Goal: Task Accomplishment & Management: Use online tool/utility

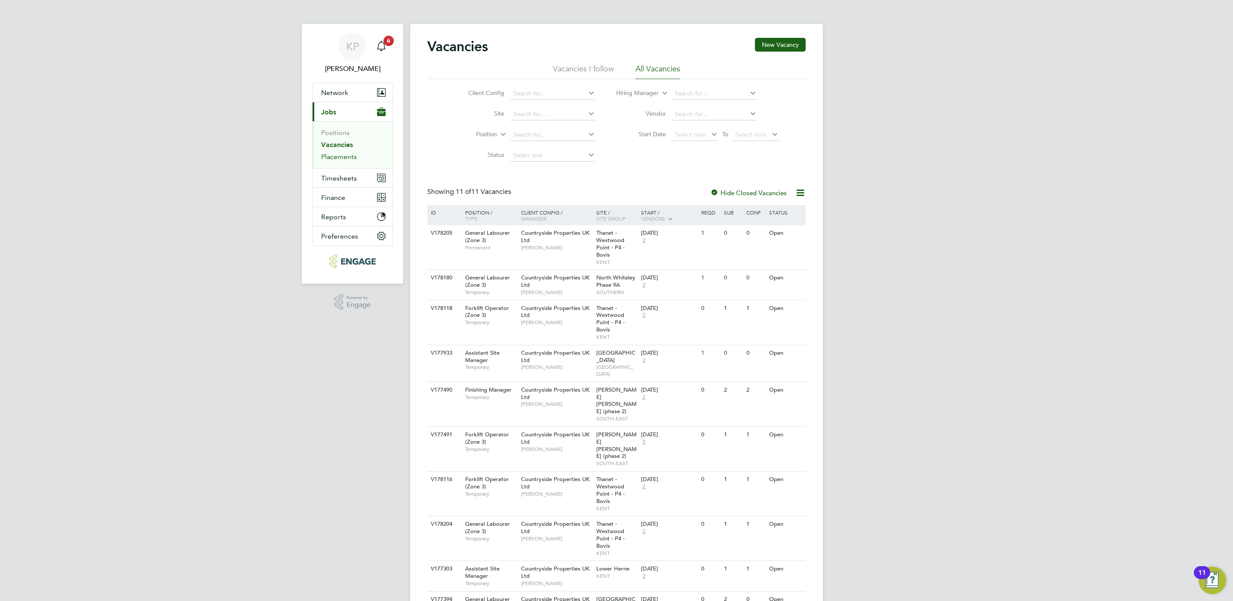
click at [329, 159] on link "Placements" at bounding box center [339, 157] width 36 height 8
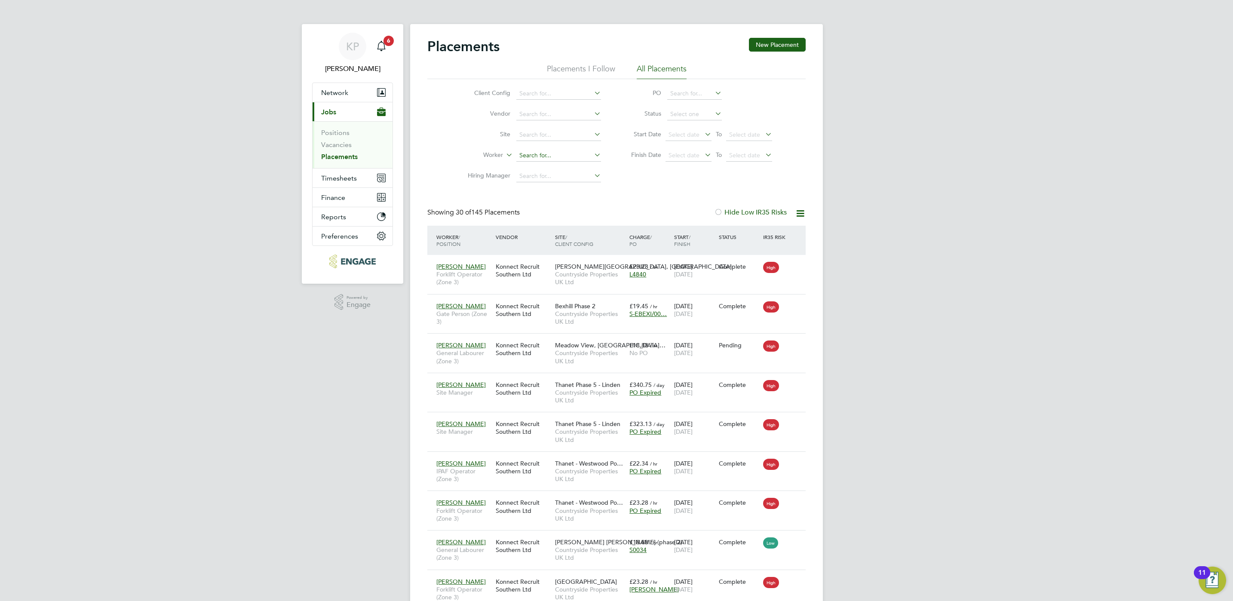
click at [546, 157] on input at bounding box center [558, 156] width 85 height 12
type input "b"
click at [569, 180] on b "Ingram" at bounding box center [594, 179] width 50 height 7
type input "[PERSON_NAME]"
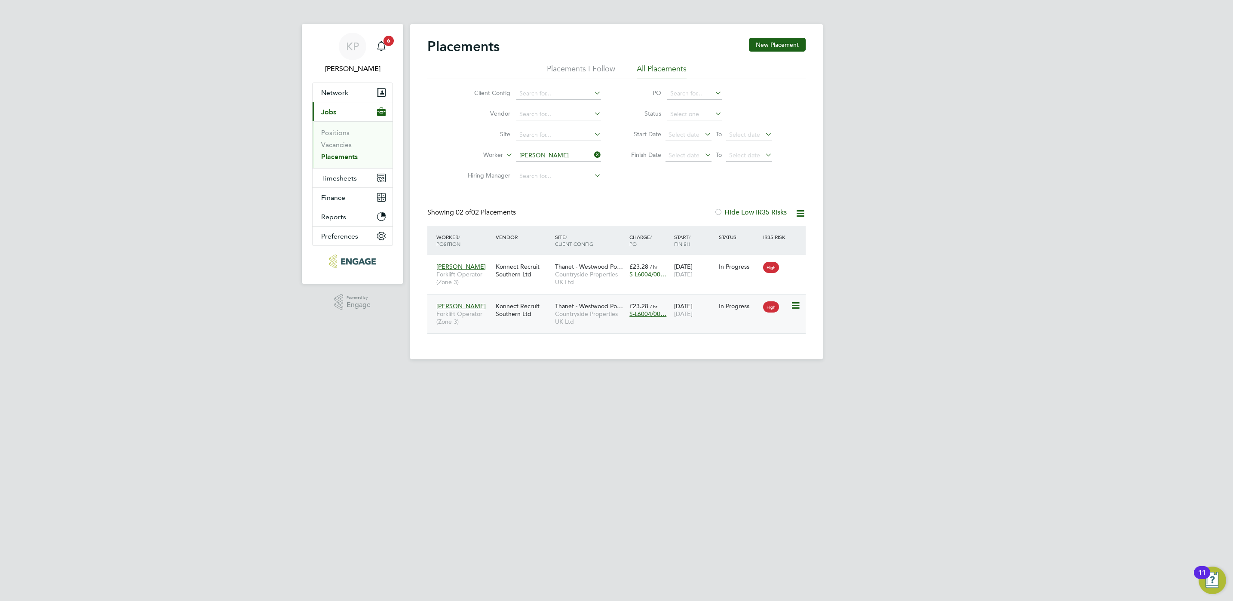
click at [511, 314] on div "Konnect Recruit Southern Ltd" at bounding box center [523, 310] width 59 height 24
click at [515, 311] on div "Konnect Recruit Southern Ltd" at bounding box center [523, 310] width 59 height 24
click at [542, 278] on div "Konnect Recruit Southern Ltd" at bounding box center [523, 270] width 59 height 24
click at [338, 181] on span "Timesheets" at bounding box center [339, 178] width 36 height 8
click at [342, 152] on link "Timesheets" at bounding box center [339, 152] width 36 height 8
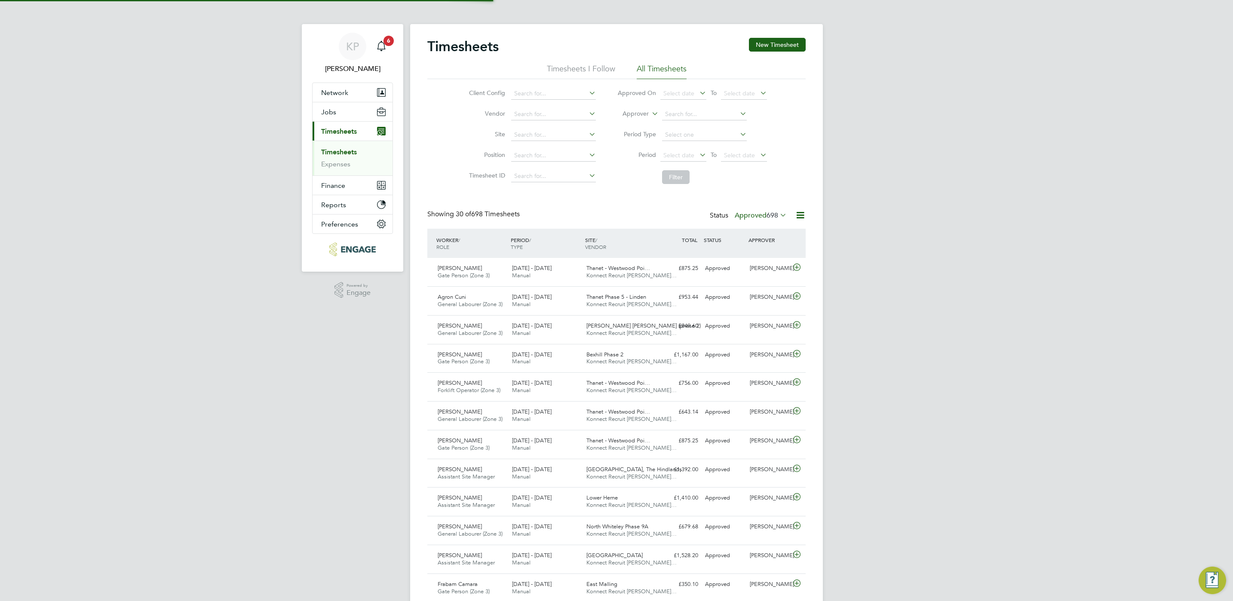
scroll to position [22, 75]
click at [534, 159] on input at bounding box center [553, 156] width 85 height 12
click at [534, 153] on input at bounding box center [553, 156] width 85 height 12
type input "lee"
drag, startPoint x: 507, startPoint y: 156, endPoint x: 478, endPoint y: 160, distance: 29.9
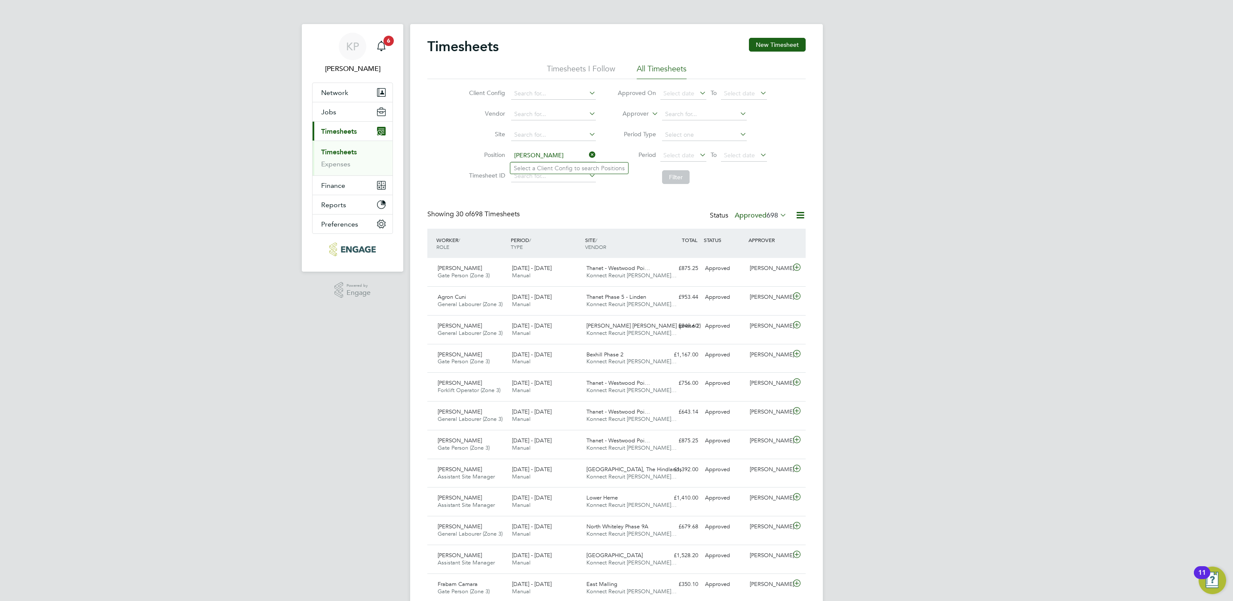
click at [477, 160] on li "Position lee" at bounding box center [531, 155] width 151 height 21
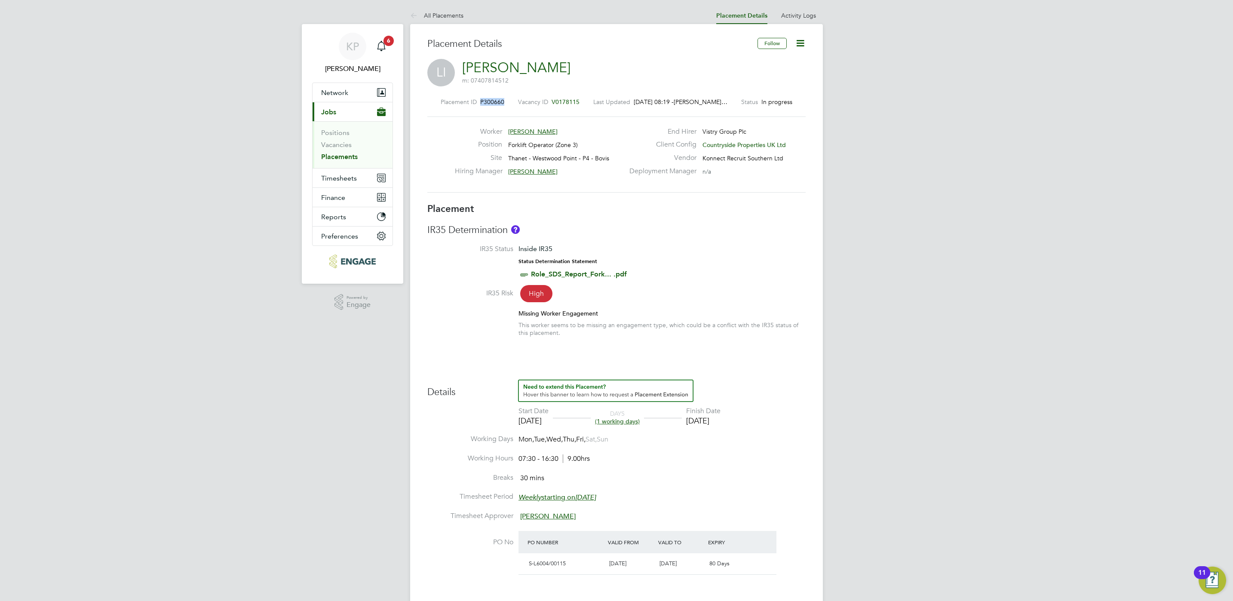
drag, startPoint x: 504, startPoint y: 102, endPoint x: 482, endPoint y: 102, distance: 21.9
click at [482, 102] on div "Placement ID P300660 Vacancy ID V0178115 Last Updated 12 Aug 2025, 08:19 - Elli…" at bounding box center [616, 102] width 378 height 8
copy span "P300660"
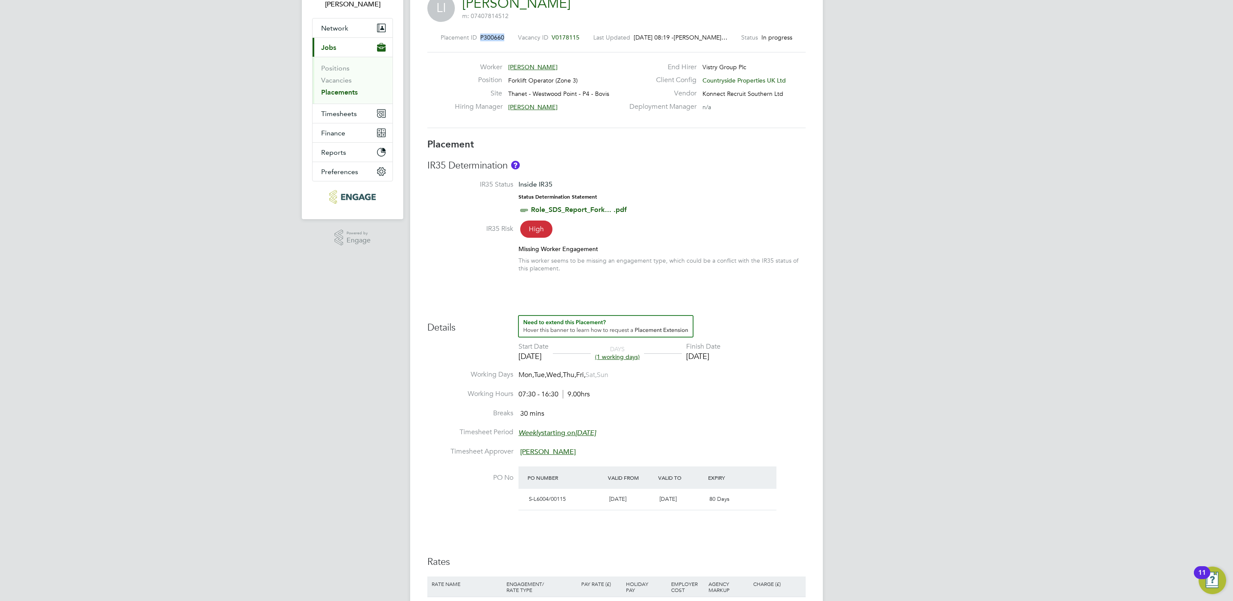
scroll to position [129, 0]
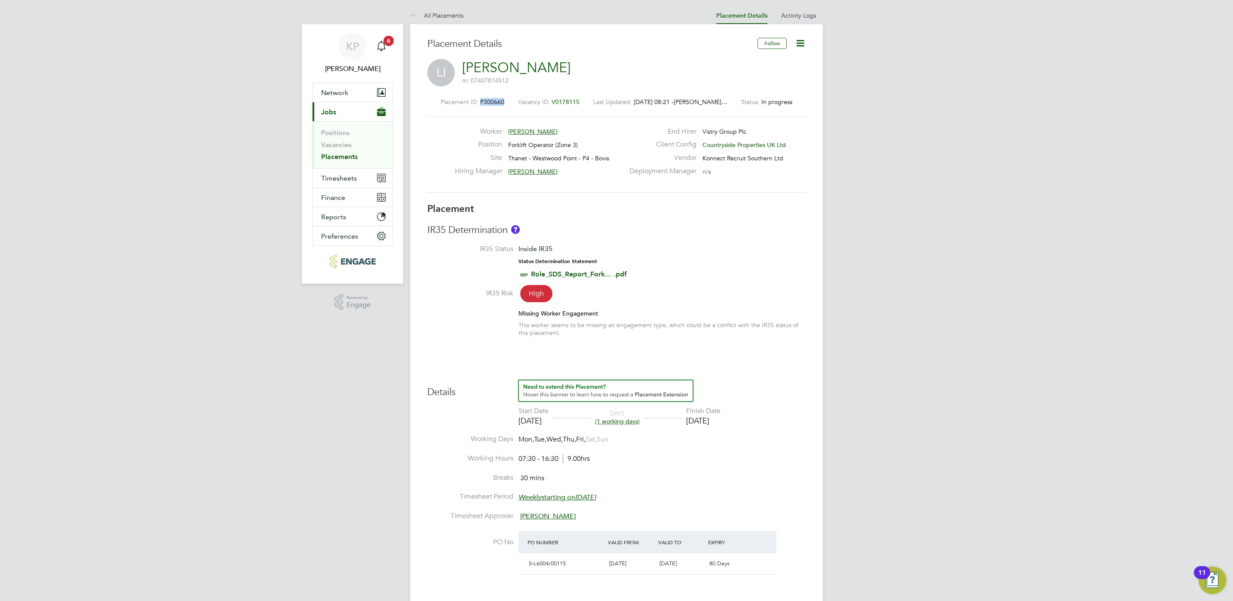
drag, startPoint x: 507, startPoint y: 101, endPoint x: 483, endPoint y: 101, distance: 24.5
click at [483, 101] on div "Placement ID P300660 Vacancy ID V0178115 Last Updated [DATE] 08:21 - [PERSON_NA…" at bounding box center [616, 102] width 378 height 8
copy span "P300660"
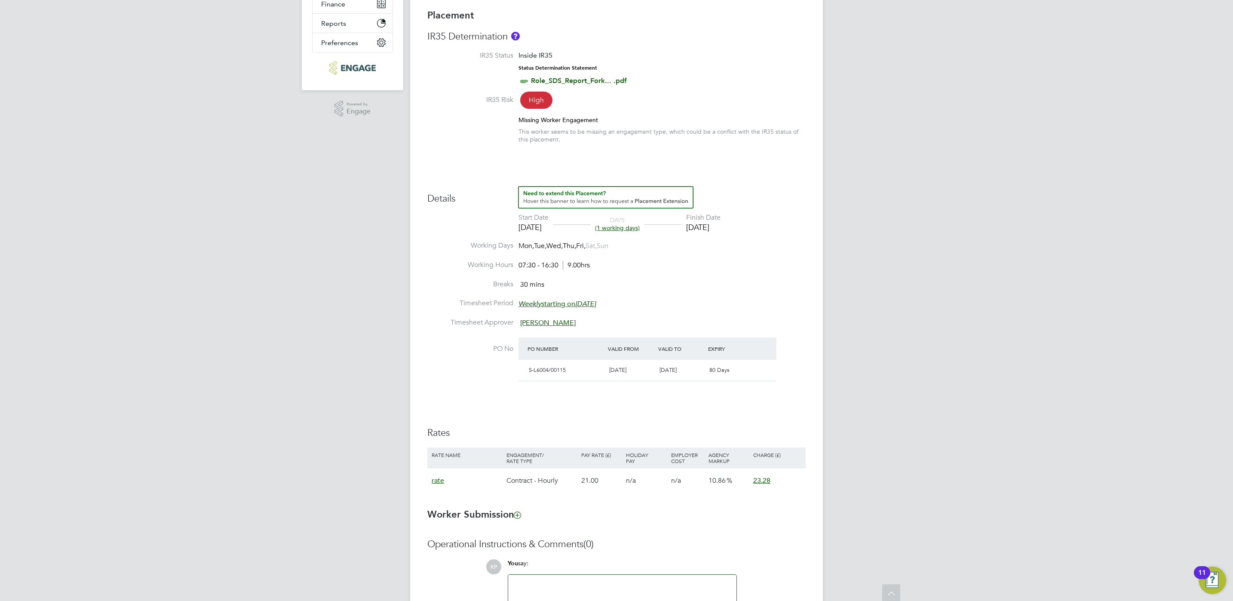
scroll to position [258, 0]
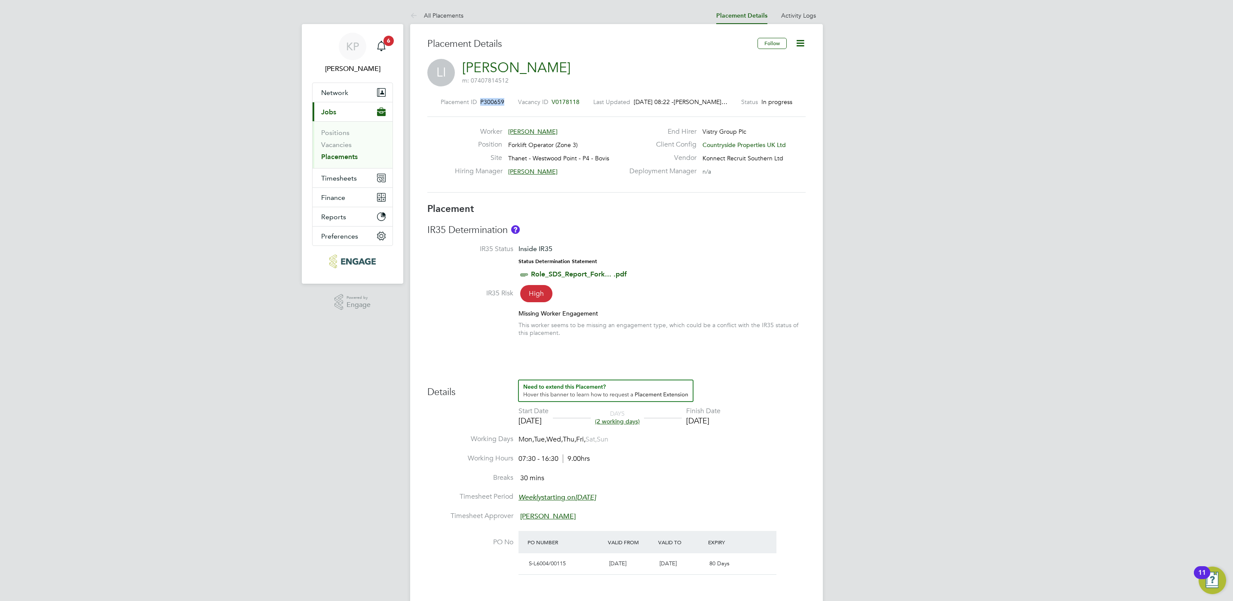
drag, startPoint x: 506, startPoint y: 102, endPoint x: 484, endPoint y: 102, distance: 21.9
click at [484, 102] on div "Placement ID P300659" at bounding box center [473, 102] width 64 height 8
copy span "P300659"
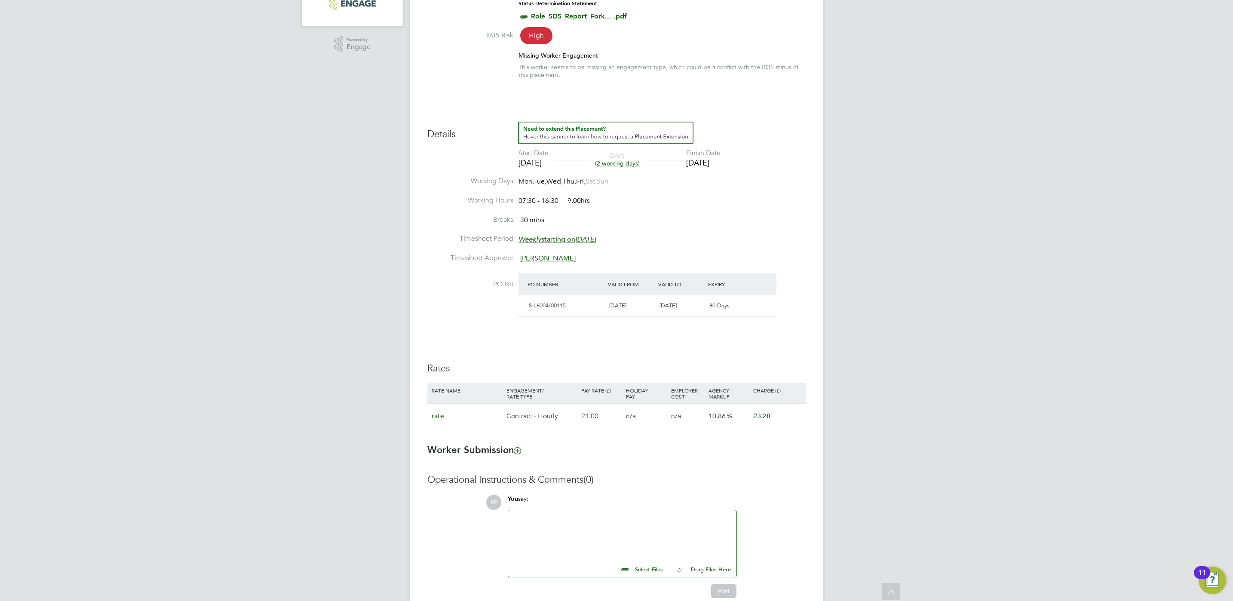
scroll to position [193, 0]
